Goal: Navigation & Orientation: Find specific page/section

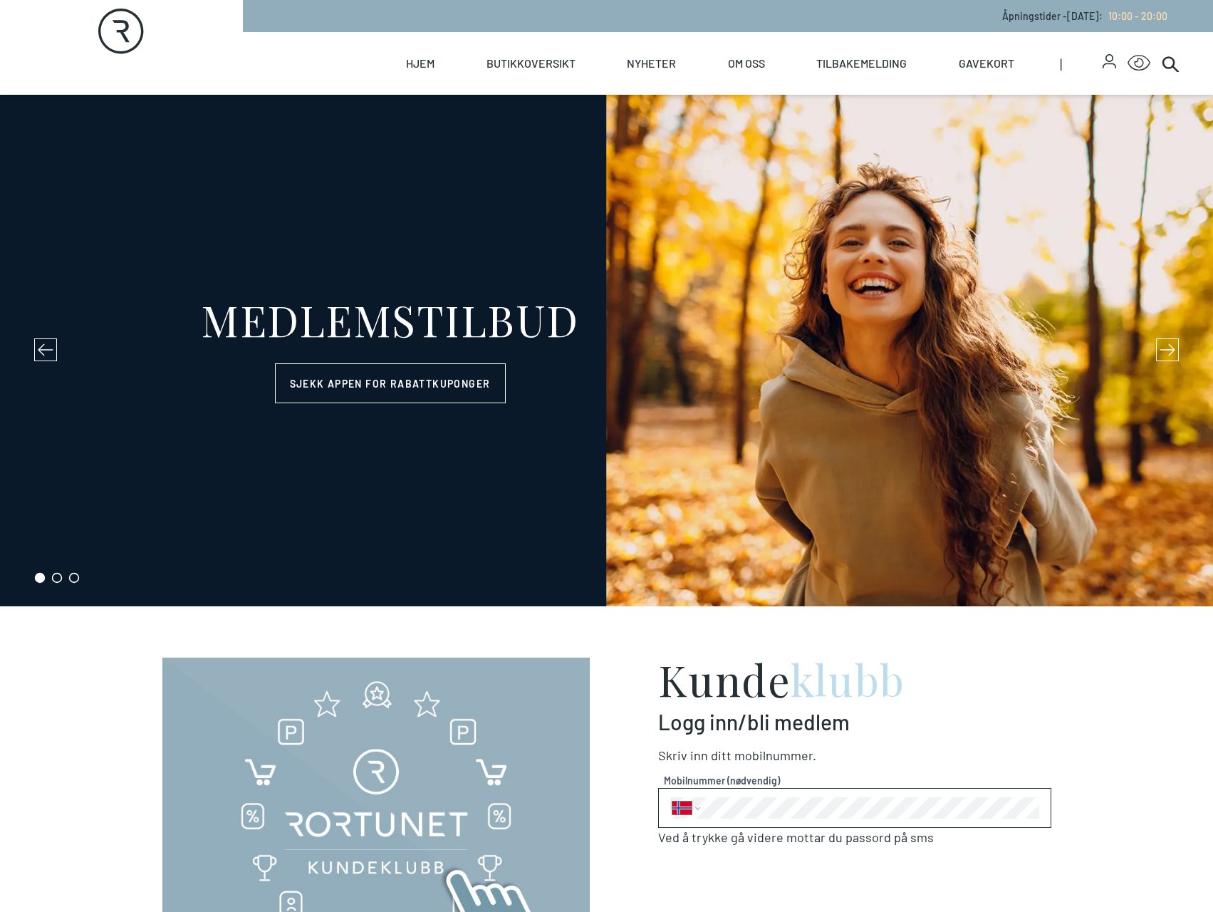
select select "NO"
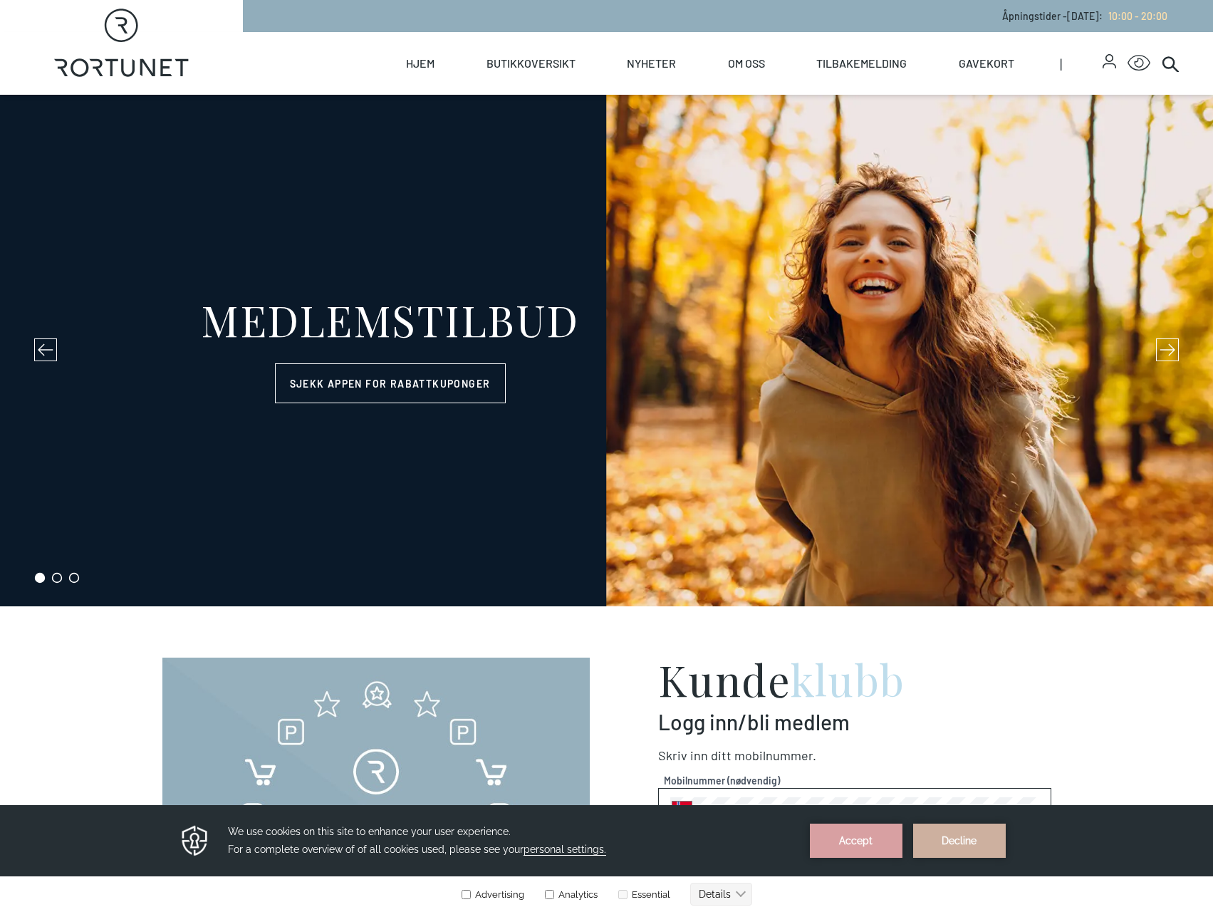
click at [144, 72] on icon "Rortunet" at bounding box center [121, 43] width 135 height 68
select select "NO"
click at [435, 76] on span "Hjem" at bounding box center [420, 63] width 40 height 63
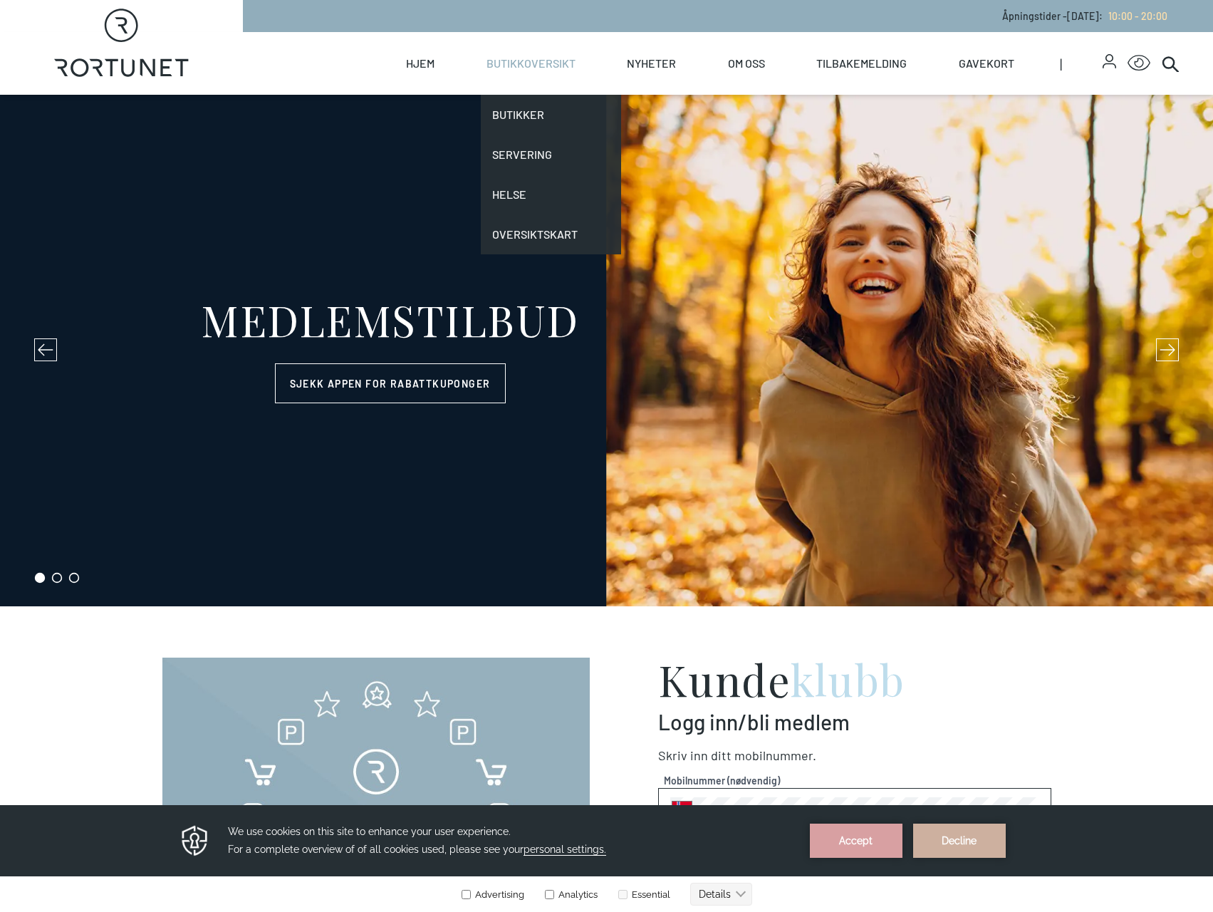
click at [502, 79] on link "Butikkoversikt" at bounding box center [531, 63] width 89 height 63
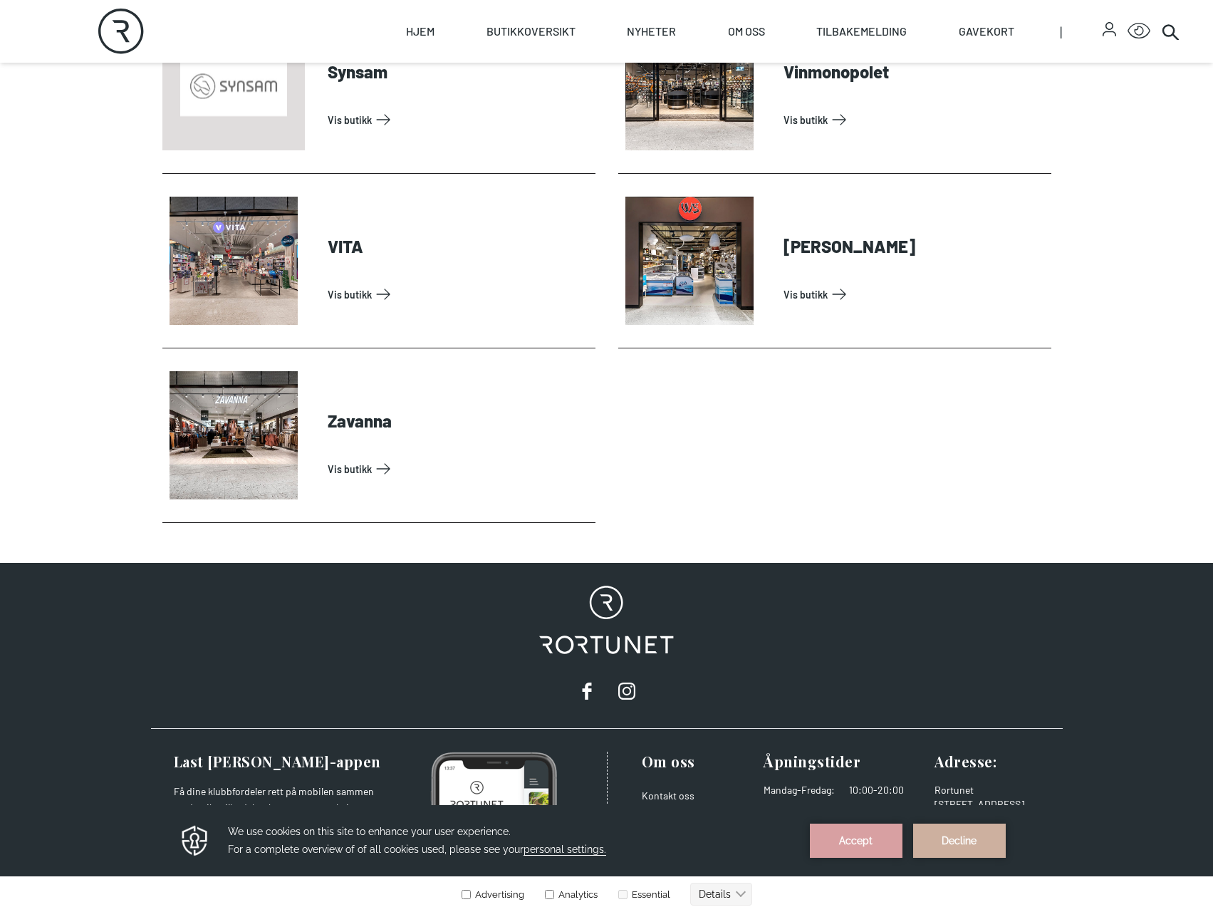
scroll to position [4556, 0]
